Goal: Task Accomplishment & Management: Complete application form

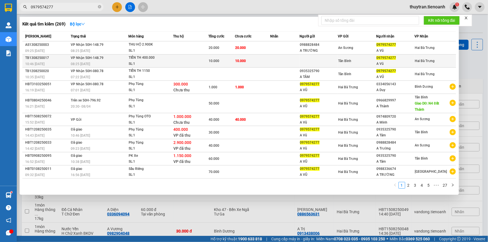
type input "0979574277"
click at [201, 58] on td at bounding box center [190, 61] width 35 height 13
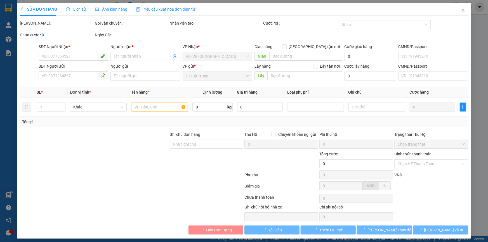
type input "0979574277"
type input "A Vũ"
type input "10.000"
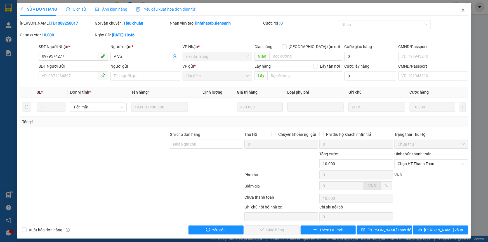
click at [462, 12] on icon "close" at bounding box center [463, 10] width 3 height 3
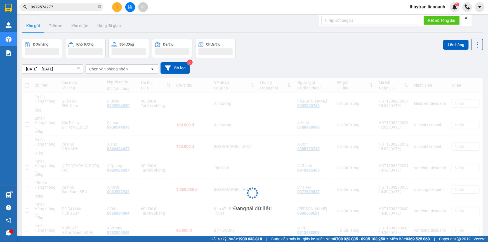
click at [55, 7] on input "0979574277" at bounding box center [64, 7] width 66 height 6
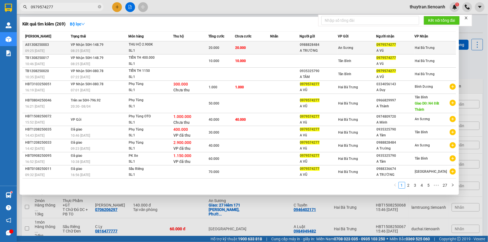
click at [277, 47] on td at bounding box center [284, 47] width 29 height 13
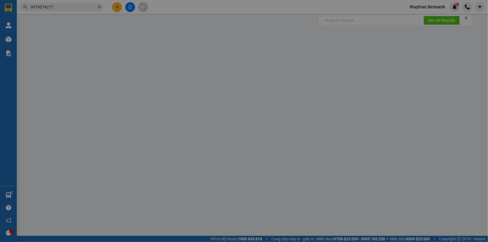
type input "0979574277"
type input "A Vũ"
type input "0988828484"
type input "A TRƯỜNG"
type input "20.000"
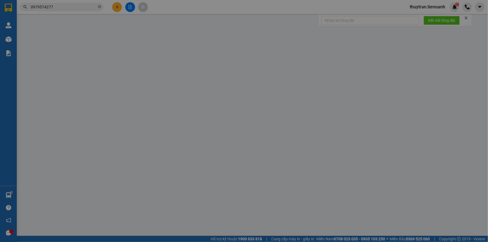
type input "20.000"
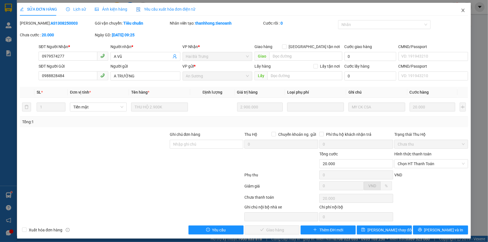
click at [461, 10] on icon "close" at bounding box center [463, 10] width 4 height 4
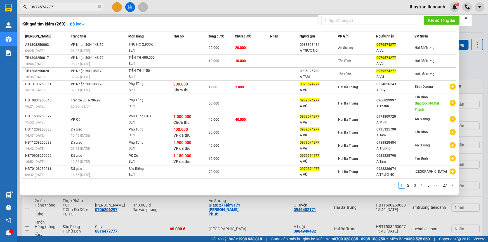
click at [53, 8] on input "0979574277" at bounding box center [64, 7] width 66 height 6
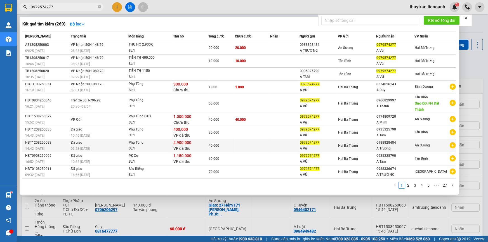
click at [171, 147] on div "SL: 1" at bounding box center [150, 149] width 42 height 6
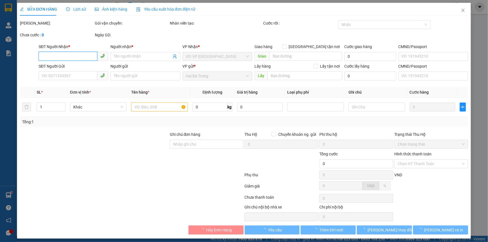
type input "0988828484"
type input "A Trường"
type input "0979574277"
type input "A Vũ"
type input "2.900.000"
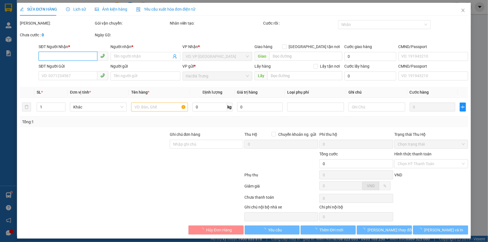
type input "40.000"
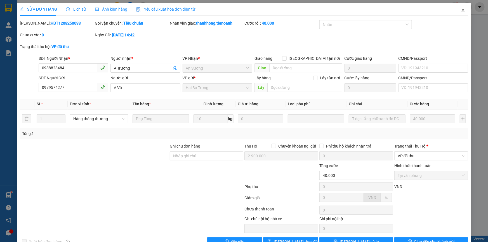
click at [462, 11] on icon "close" at bounding box center [463, 10] width 3 height 3
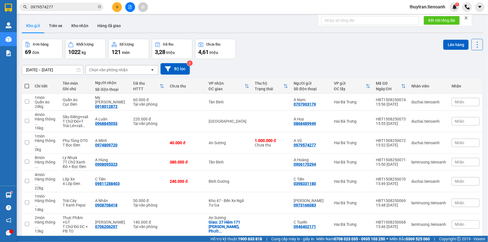
click at [74, 11] on span "0979574277" at bounding box center [62, 7] width 84 height 8
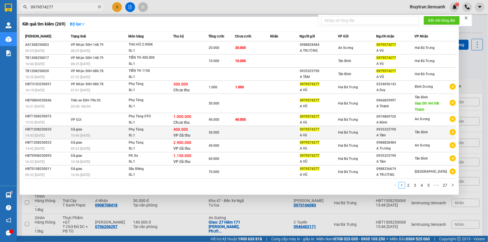
click at [188, 134] on span "VP đã thu" at bounding box center [182, 135] width 17 height 4
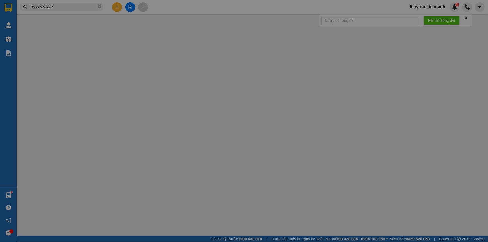
type input "0935325790"
type input "A Tâm"
type input "0979574277"
type input "A Vũ"
type input "400.000"
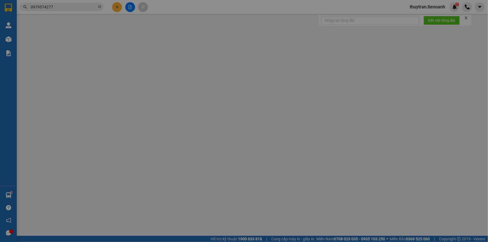
type input "30.000"
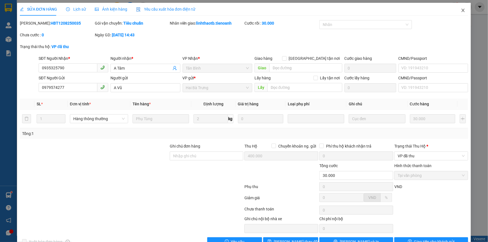
click at [461, 11] on icon "close" at bounding box center [463, 10] width 4 height 4
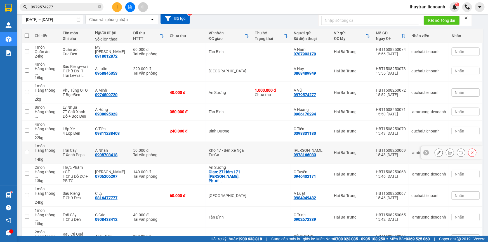
scroll to position [25, 0]
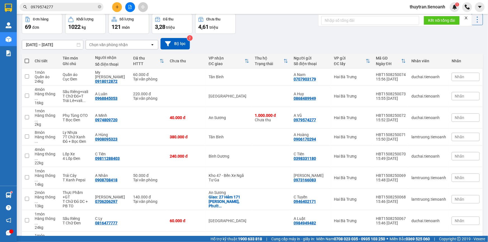
click at [54, 8] on input "0979574277" at bounding box center [64, 7] width 66 height 6
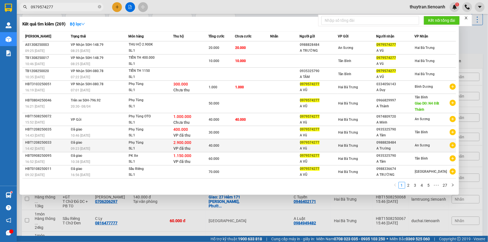
click at [197, 142] on div "2.900.000 VP đã thu" at bounding box center [191, 146] width 35 height 12
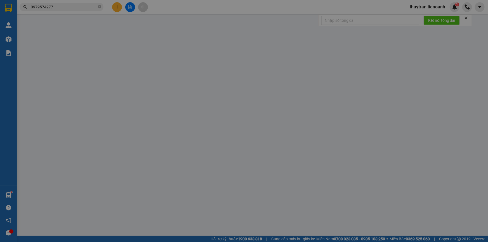
type input "0988828484"
type input "A Trường"
type input "0979574277"
type input "A Vũ"
type input "2.900.000"
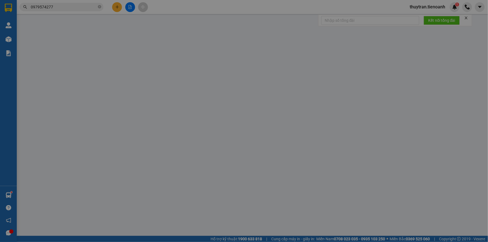
type input "40.000"
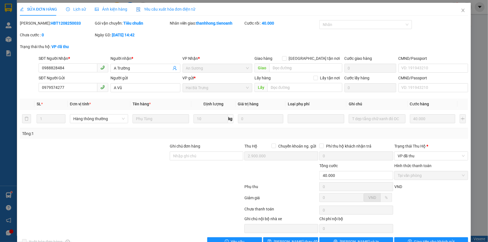
click at [79, 13] on div "Lịch sử" at bounding box center [76, 9] width 20 height 13
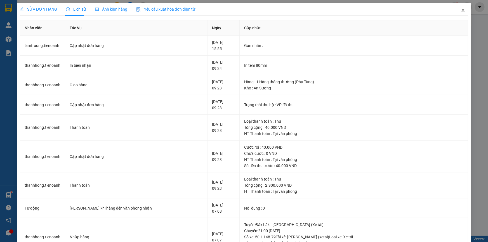
click at [459, 13] on span "Close" at bounding box center [464, 11] width 16 height 16
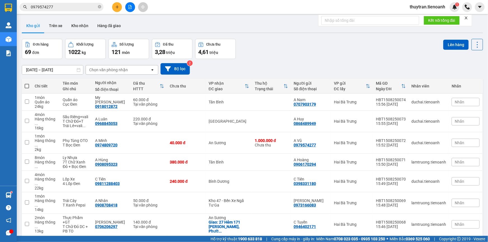
click at [69, 1] on div "Kết quả tìm kiếm ( 269 ) Bộ lọc Mã ĐH Trạng thái Món hàng Thu hộ Tổng cước Chưa…" at bounding box center [244, 7] width 488 height 14
click at [67, 6] on input "0979574277" at bounding box center [64, 7] width 66 height 6
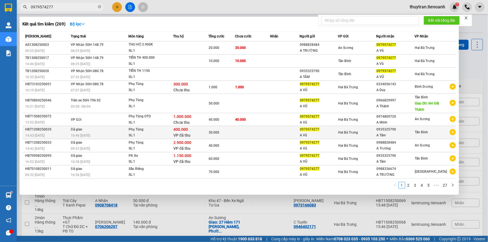
click at [172, 133] on span "Phụ Tùng SL: 1" at bounding box center [151, 133] width 44 height 12
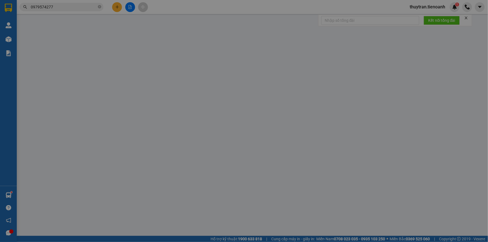
type input "0935325790"
type input "A Tâm"
type input "0979574277"
type input "A Vũ"
type input "400.000"
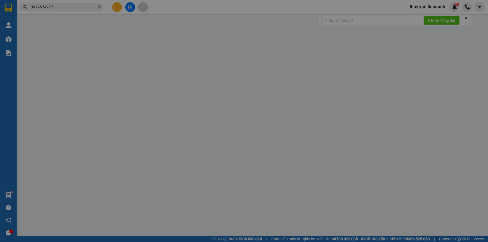
type input "30.000"
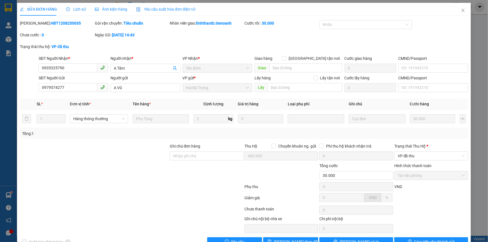
click at [80, 9] on span "Lịch sử" at bounding box center [76, 9] width 20 height 4
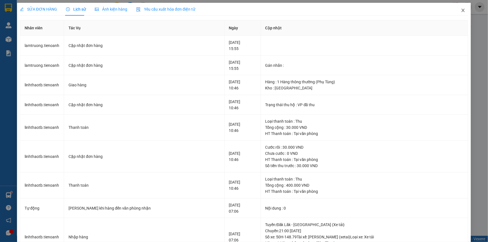
click at [461, 12] on icon "close" at bounding box center [463, 10] width 4 height 4
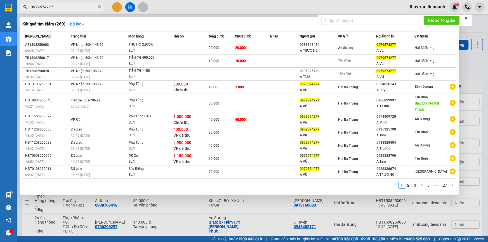
click at [57, 6] on input "0979574277" at bounding box center [64, 7] width 66 height 6
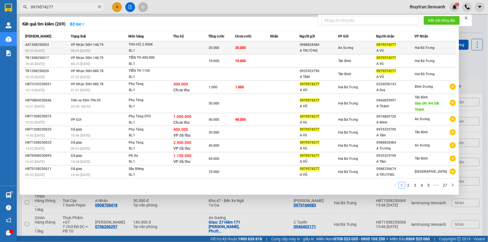
click at [254, 47] on td "20.000" at bounding box center [252, 47] width 35 height 13
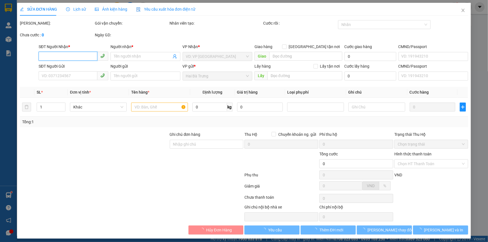
type input "0979574277"
type input "A Vũ"
type input "0988828484"
type input "A TRƯỜNG"
type input "20.000"
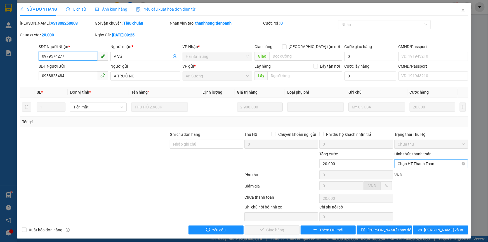
click at [406, 161] on span "Chọn HT Thanh Toán" at bounding box center [431, 164] width 67 height 8
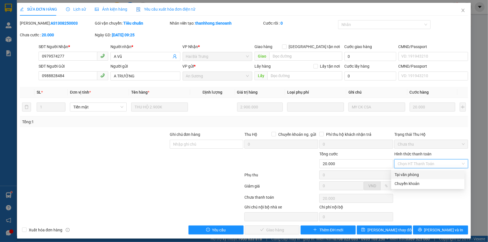
click at [409, 177] on div "Tại văn phòng" at bounding box center [428, 175] width 67 height 6
type input "0"
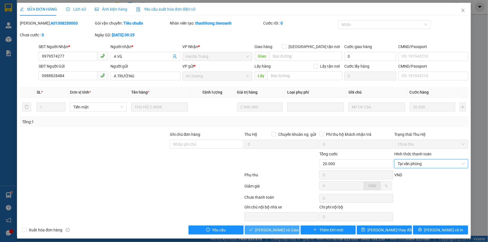
click at [272, 231] on span "Lưu và Giao hàng" at bounding box center [283, 230] width 54 height 6
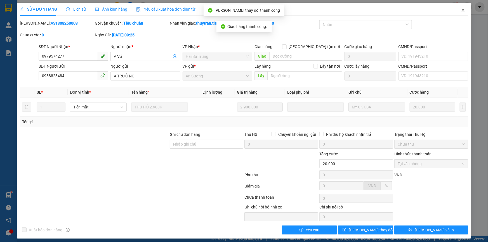
click at [461, 10] on icon "close" at bounding box center [463, 10] width 4 height 4
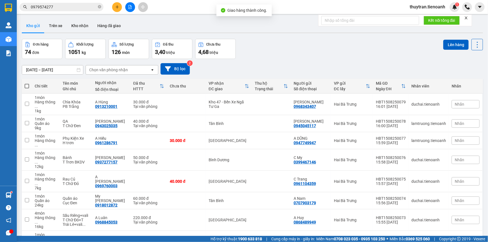
click at [75, 6] on input "0979574277" at bounding box center [64, 7] width 66 height 6
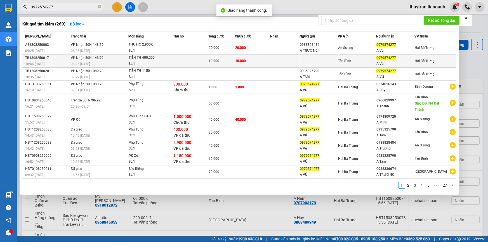
click at [225, 63] on div "10.000" at bounding box center [222, 61] width 26 height 6
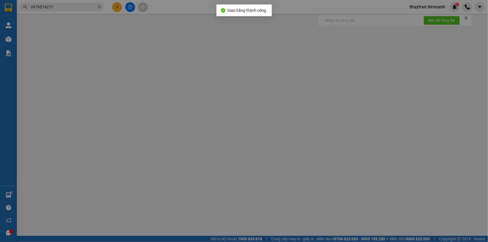
type input "0979574277"
type input "A Vũ"
type input "10.000"
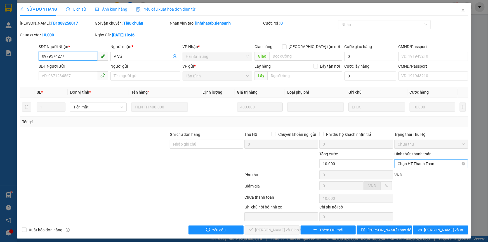
click at [432, 165] on span "Chọn HT Thanh Toán" at bounding box center [431, 164] width 67 height 8
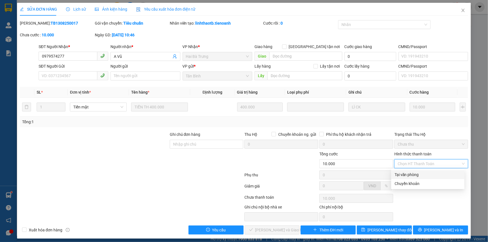
click at [425, 175] on div "Tại văn phòng" at bounding box center [428, 175] width 67 height 6
type input "0"
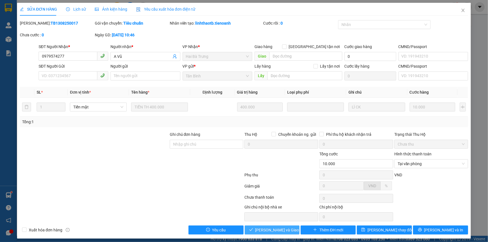
click at [291, 232] on button "Lưu và Giao hàng" at bounding box center [272, 230] width 55 height 9
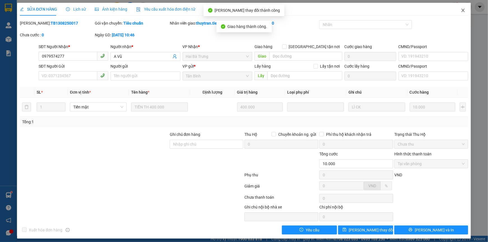
click at [461, 10] on icon "close" at bounding box center [463, 10] width 4 height 4
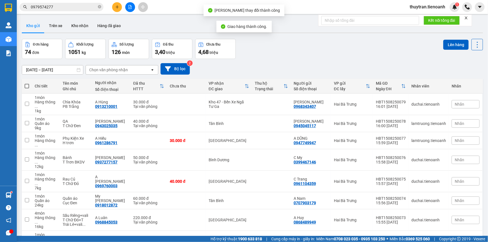
click at [88, 6] on input "0979574277" at bounding box center [64, 7] width 66 height 6
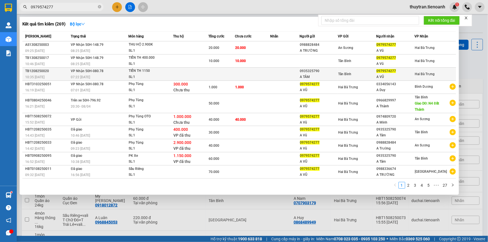
click at [210, 68] on td at bounding box center [222, 74] width 27 height 13
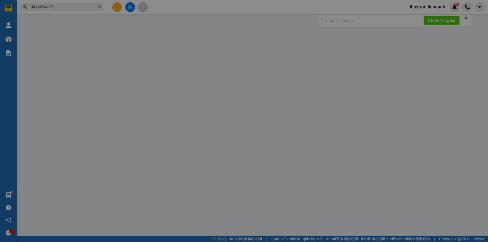
type input "0979574277"
type input "A VŨ"
type input "0935325790"
type input "A TÂM"
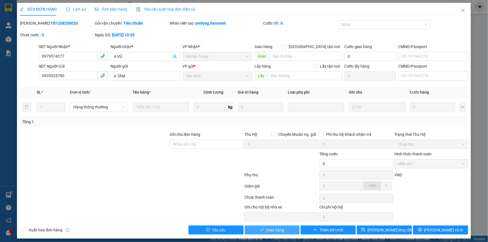
click at [287, 231] on button "Giao hàng" at bounding box center [272, 230] width 55 height 9
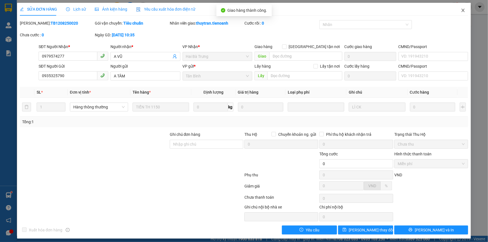
click at [461, 10] on icon "close" at bounding box center [463, 10] width 4 height 4
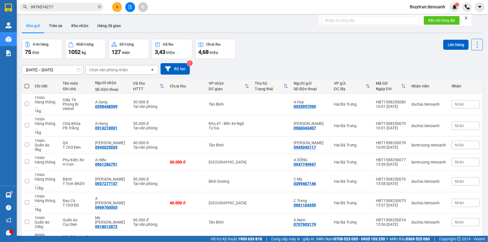
click at [268, 49] on div "Đơn hàng 75 đơn Khối lượng 1052 kg Số lượng 127 món Đã thu 3,43 triệu Chưa thu …" at bounding box center [253, 49] width 462 height 20
click at [47, 6] on input "0979574277" at bounding box center [64, 7] width 66 height 6
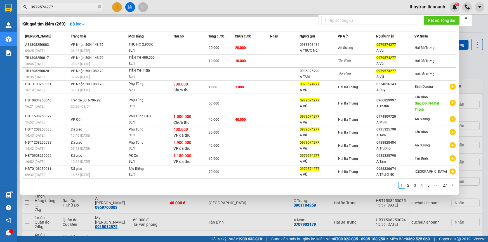
click at [47, 6] on input "0979574277" at bounding box center [64, 7] width 66 height 6
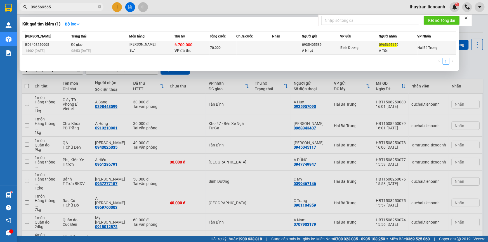
type input "096569565"
click at [207, 48] on div "6.700.000 VP đã thu" at bounding box center [192, 48] width 35 height 12
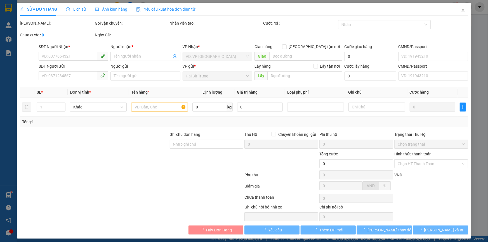
type input "0965695659"
type input "A Tiến"
type input "0935405589"
type input "A Nhựt"
type input "6.700.000"
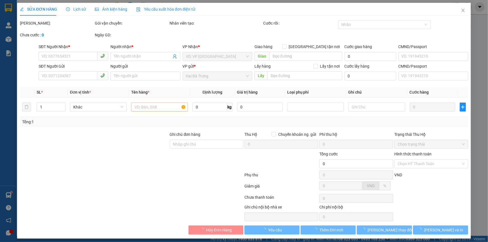
type input "70.000"
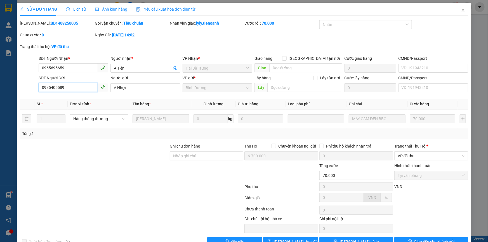
click at [67, 90] on input "0935405589" at bounding box center [68, 87] width 59 height 9
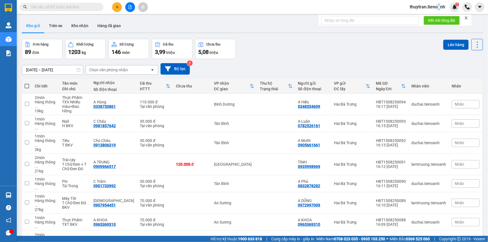
click at [439, 6] on span "thuytran.tienoanh" at bounding box center [428, 6] width 45 height 7
click at [414, 19] on span "Đăng xuất" at bounding box center [430, 17] width 33 height 6
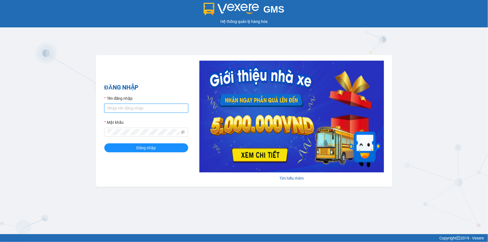
click at [137, 111] on input "Tên đăng nhập" at bounding box center [146, 108] width 84 height 9
type input "lyly.tienoanh"
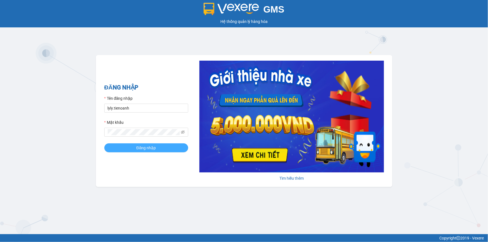
click at [140, 146] on span "Đăng nhập" at bounding box center [147, 148] width 20 height 6
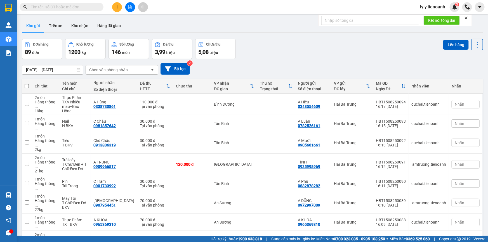
click at [118, 5] on icon "plus" at bounding box center [117, 7] width 4 height 4
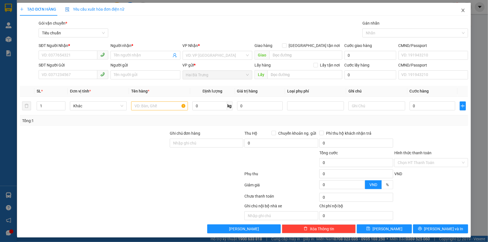
click at [457, 10] on span "Close" at bounding box center [464, 11] width 16 height 16
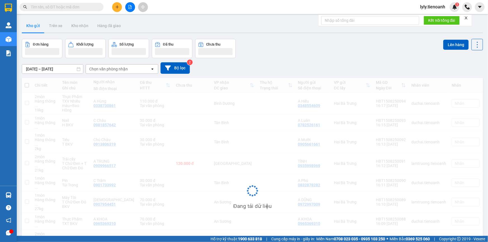
click at [60, 6] on input "text" at bounding box center [64, 7] width 66 height 6
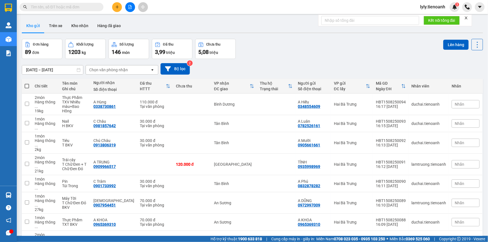
paste input "0935405589"
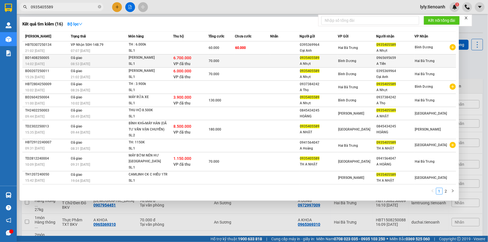
type input "0935405589"
click at [177, 62] on span "VP đã thu" at bounding box center [182, 64] width 17 height 4
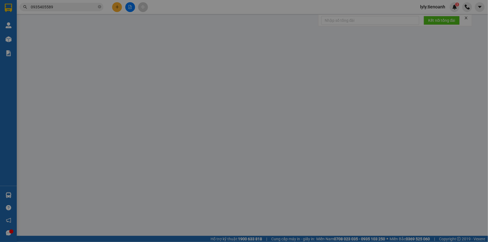
type input "0965695659"
type input "A Tiến"
type input "0935405589"
type input "A Nhựt"
type input "6.700.000"
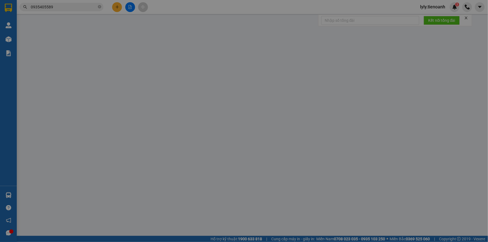
type input "70.000"
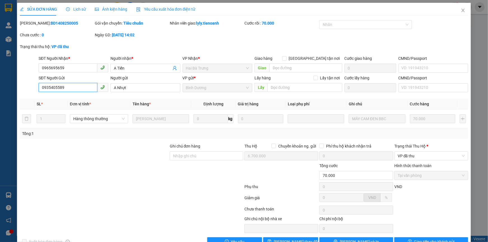
click at [69, 85] on input "0935405589" at bounding box center [68, 87] width 59 height 9
click at [73, 67] on input "0965695659" at bounding box center [68, 68] width 59 height 9
click at [123, 66] on input "A Tiến" at bounding box center [142, 68] width 57 height 6
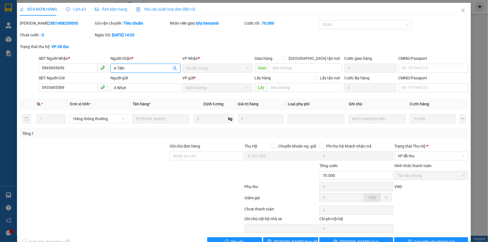
click at [123, 66] on input "A Tiến" at bounding box center [142, 68] width 57 height 6
click at [122, 66] on input "A Tiến" at bounding box center [142, 68] width 57 height 6
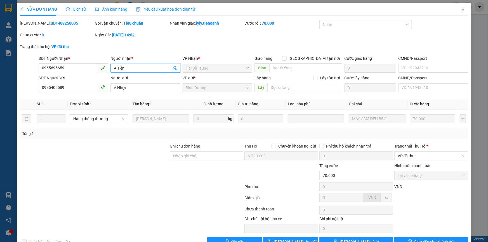
click at [122, 66] on input "A Tiến" at bounding box center [142, 68] width 57 height 6
click at [203, 178] on div at bounding box center [206, 173] width 75 height 20
click at [165, 183] on div at bounding box center [131, 188] width 225 height 11
click at [462, 9] on span "Close" at bounding box center [464, 11] width 16 height 16
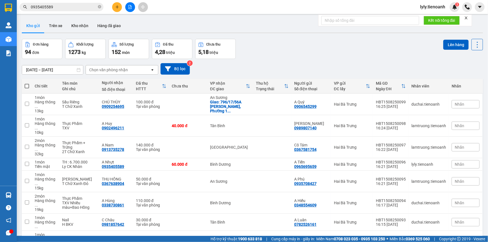
click at [81, 3] on span "0935405589" at bounding box center [62, 7] width 84 height 8
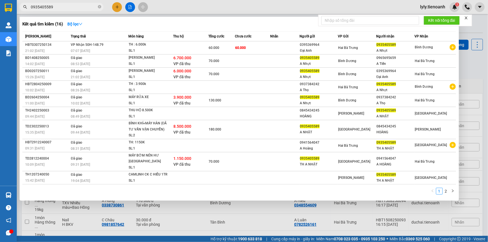
click at [81, 4] on input "0935405589" at bounding box center [64, 7] width 66 height 6
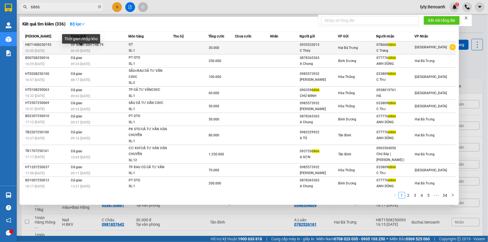
type input "6866"
click at [87, 49] on span "06:45 - 15/08" at bounding box center [80, 51] width 19 height 4
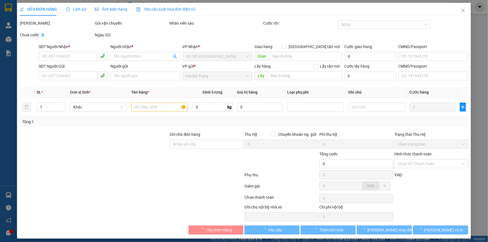
type input "0786606866"
type input "C Trang"
type input "0935533015"
type input "C Thủy"
type input "30.000"
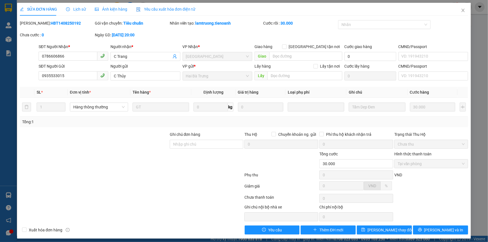
click at [77, 10] on span "Lịch sử" at bounding box center [76, 9] width 20 height 4
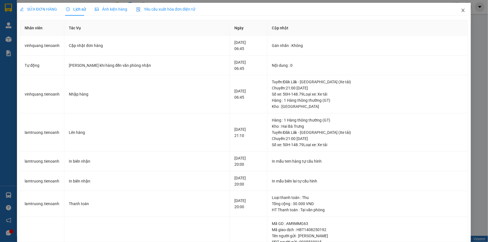
click at [460, 7] on span "Close" at bounding box center [464, 11] width 16 height 16
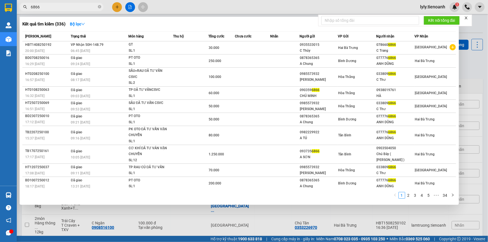
click at [74, 6] on input "6866" at bounding box center [64, 7] width 66 height 6
type input "6"
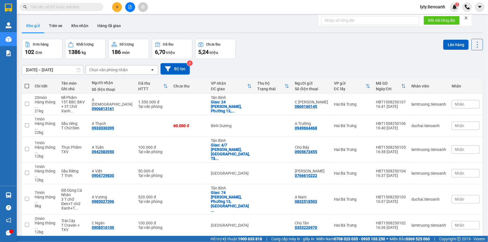
click at [96, 8] on input "text" at bounding box center [64, 7] width 66 height 6
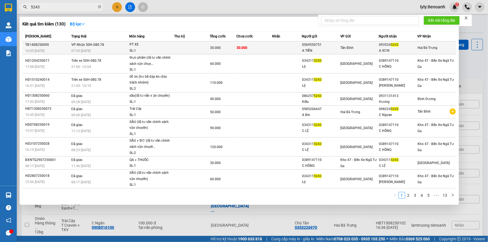
type input "5243"
click at [341, 45] on div "Tân Bình" at bounding box center [360, 48] width 38 height 6
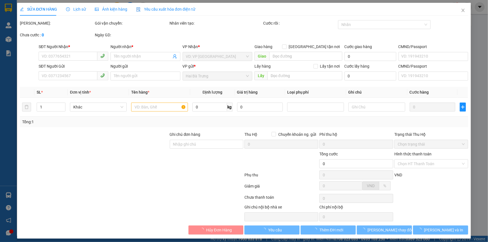
type input "0935345243"
type input "A SƠN"
type input "0569550751"
type input "A TIẾN"
type input "30.000"
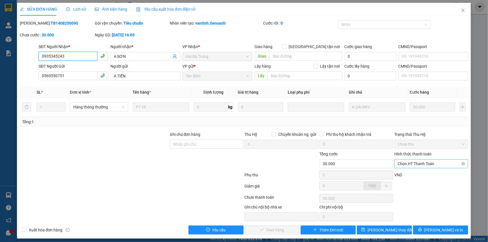
click at [420, 161] on span "Chọn HT Thanh Toán" at bounding box center [431, 164] width 67 height 8
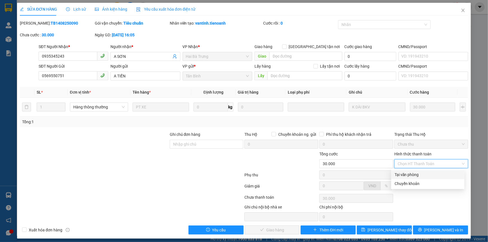
click at [417, 178] on div "Tại văn phòng" at bounding box center [428, 175] width 67 height 6
type input "0"
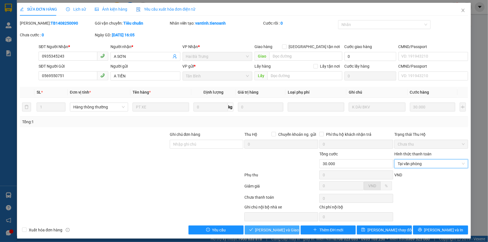
click at [267, 228] on span "Lưu và Giao hàng" at bounding box center [283, 230] width 54 height 6
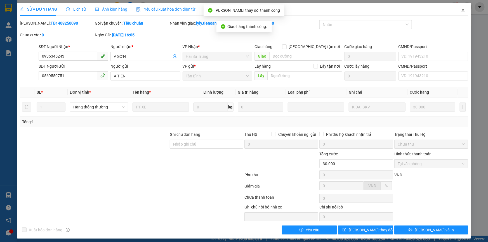
click at [461, 10] on icon "close" at bounding box center [463, 10] width 4 height 4
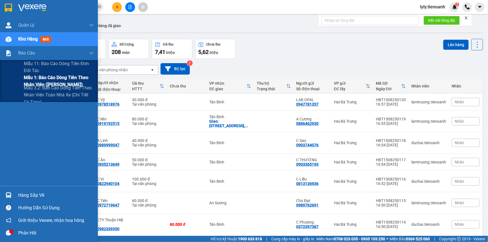
click at [50, 81] on span "Mẫu 1: Báo cáo dòng tiền theo nhân viên ([PERSON_NAME])" at bounding box center [59, 81] width 70 height 14
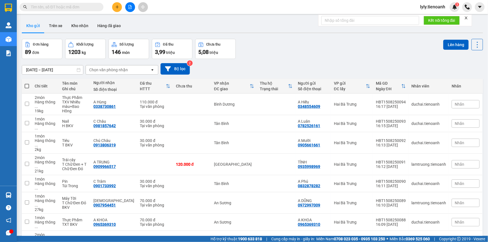
click at [113, 11] on div at bounding box center [130, 7] width 42 height 10
click at [118, 8] on icon "plus" at bounding box center [117, 7] width 4 height 4
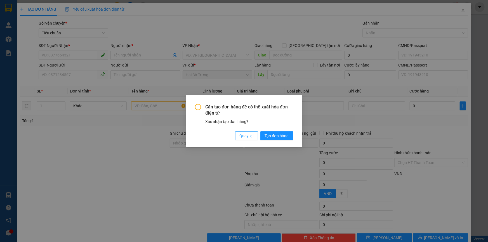
click at [251, 135] on span "Quay lại" at bounding box center [247, 136] width 14 height 6
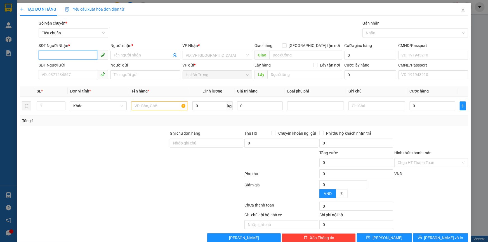
paste input "0935405589"
type input "0935405589"
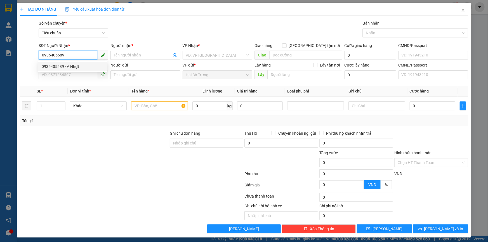
click at [74, 68] on div "0935405589 - A Nhựt" at bounding box center [73, 67] width 62 height 6
type input "A Nhựt"
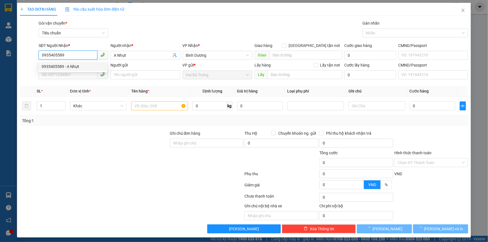
type input "60.000"
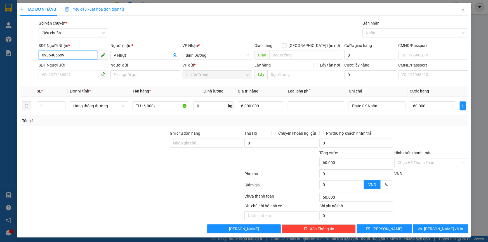
type input "0935405589"
click at [71, 72] on input "SĐT Người Gửi" at bounding box center [68, 74] width 59 height 9
paste input "0965695659"
type input "0965695659"
click at [114, 73] on input "Người gửi" at bounding box center [146, 75] width 70 height 9
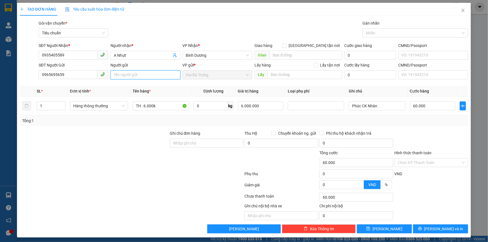
paste input "A Tiến"
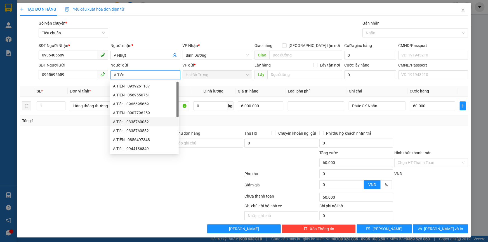
type input "A Tiến"
click at [60, 129] on div "Transit Pickup Surcharge Ids Transit Deliver Surcharge Ids Transit Deliver Surc…" at bounding box center [244, 127] width 449 height 214
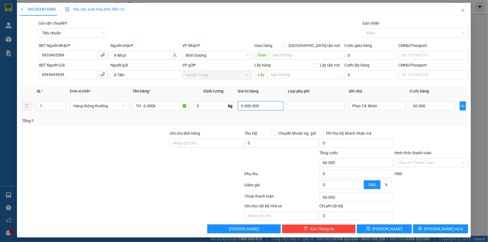
click at [257, 106] on input "6.000.000" at bounding box center [261, 106] width 46 height 9
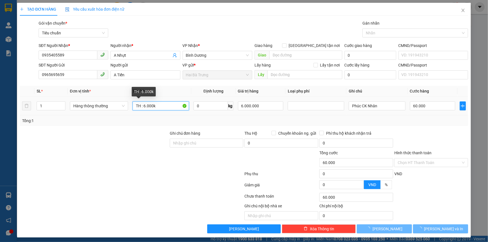
type input "0"
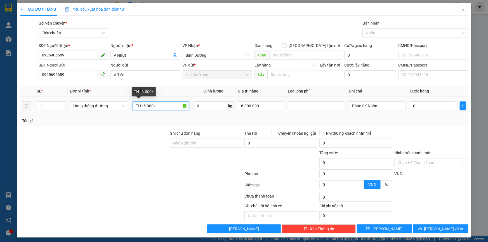
drag, startPoint x: 143, startPoint y: 105, endPoint x: 155, endPoint y: 105, distance: 12.3
click at [155, 105] on input "TH : 6.000k" at bounding box center [161, 106] width 57 height 9
paste input "700.000"
type input "TH : 6.700.000"
click at [242, 104] on input "6.000.000" at bounding box center [261, 106] width 46 height 9
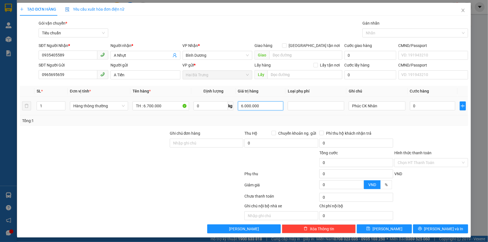
click at [242, 104] on input "6.000.000" at bounding box center [261, 106] width 46 height 9
paste input "7"
type input "6.700.000"
drag, startPoint x: 358, startPoint y: 106, endPoint x: 345, endPoint y: 109, distance: 13.8
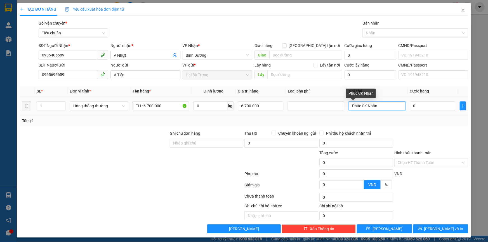
click at [347, 109] on td "Phúc CK Nhân" at bounding box center [377, 106] width 61 height 19
type input "Ly CK Nhân"
click at [419, 110] on input "0" at bounding box center [433, 106] width 46 height 9
click at [418, 129] on div "Transit Pickup Surcharge Ids Transit Deliver Surcharge Ids Transit Deliver Surc…" at bounding box center [244, 127] width 449 height 214
click at [76, 106] on span "Hàng thông thường" at bounding box center [99, 106] width 52 height 8
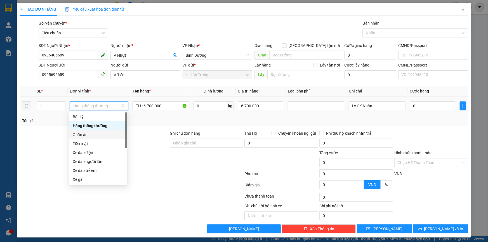
click at [80, 139] on div "Quần áo" at bounding box center [98, 134] width 58 height 9
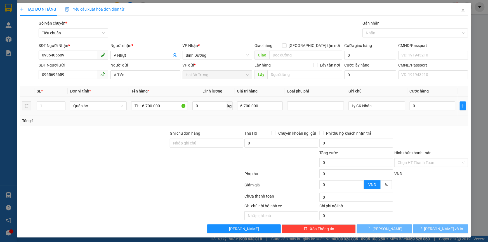
click at [81, 111] on div "Quần áo" at bounding box center [98, 105] width 57 height 11
click at [80, 106] on span "Quần áo" at bounding box center [98, 106] width 50 height 8
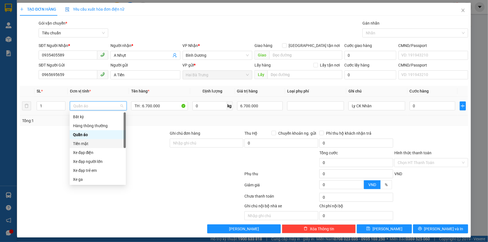
click at [81, 142] on div "Tiền mặt" at bounding box center [98, 144] width 50 height 6
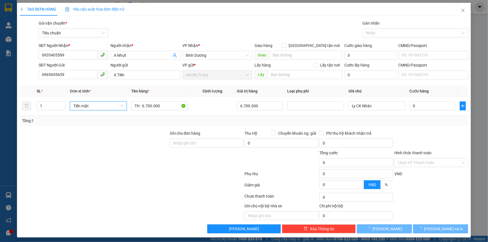
type input "60.000"
click at [425, 106] on input "60.000" at bounding box center [433, 106] width 46 height 9
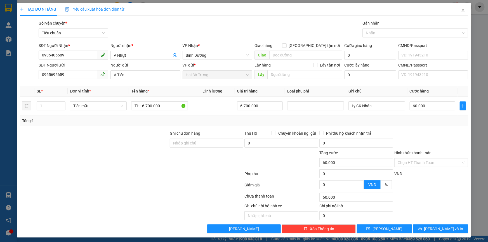
click at [132, 131] on div at bounding box center [94, 140] width 150 height 20
click at [425, 229] on button "[PERSON_NAME] và In" at bounding box center [440, 229] width 55 height 9
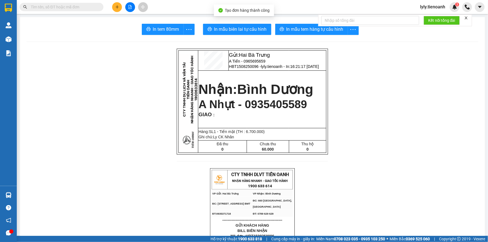
click at [249, 112] on p "GIAO :" at bounding box center [263, 115] width 128 height 6
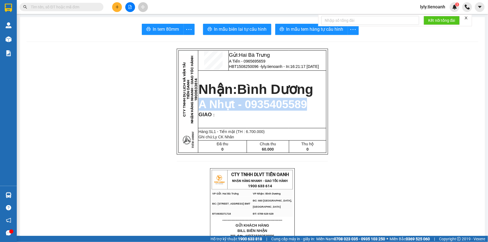
drag, startPoint x: 193, startPoint y: 104, endPoint x: 303, endPoint y: 101, distance: 109.5
click at [303, 101] on p "A Nhựt - 0935405589" at bounding box center [263, 104] width 128 height 13
copy span "A Nhựt - 0935405589"
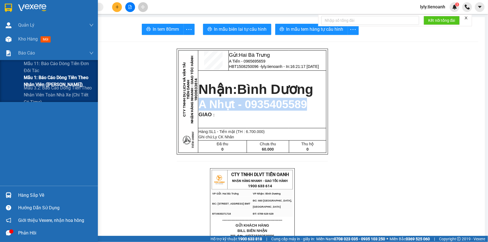
click at [31, 81] on span "Mẫu 1: Báo cáo dòng tiền theo nhân viên ([PERSON_NAME])" at bounding box center [59, 81] width 70 height 14
